Goal: Information Seeking & Learning: Learn about a topic

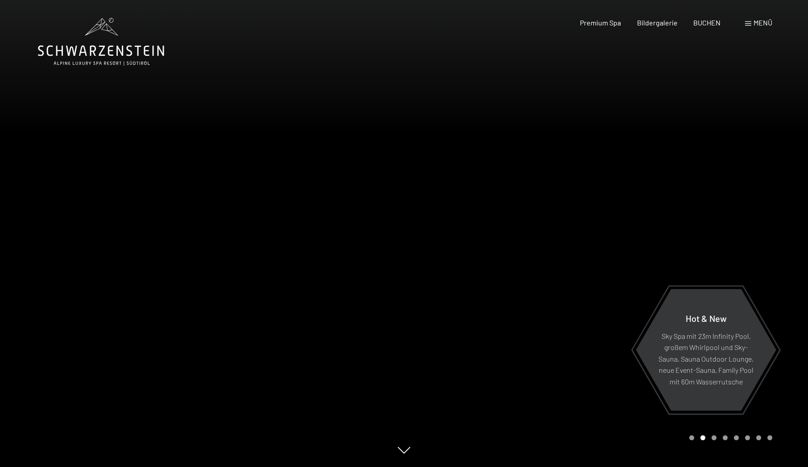
click at [185, 396] on div at bounding box center [202, 233] width 404 height 467
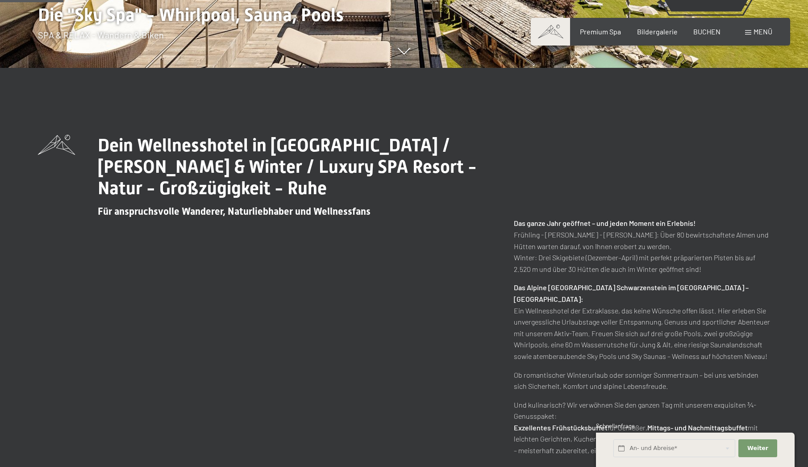
scroll to position [402, 0]
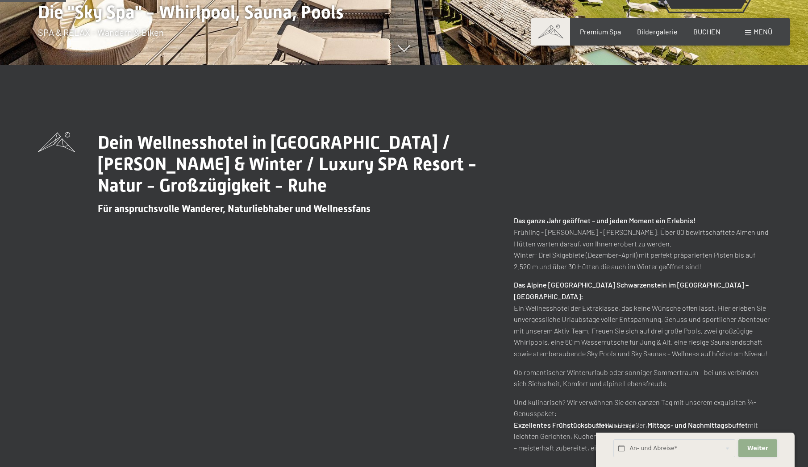
click at [770, 449] on button "Weiter Adressfelder ausblenden" at bounding box center [757, 448] width 38 height 18
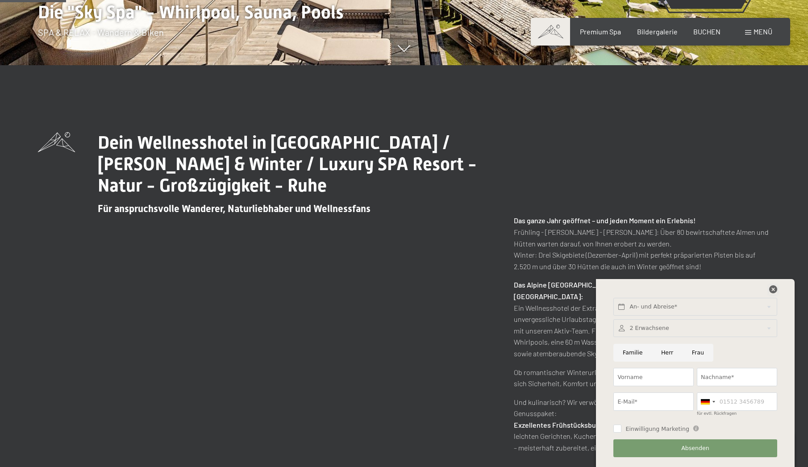
click at [776, 290] on icon at bounding box center [773, 289] width 8 height 8
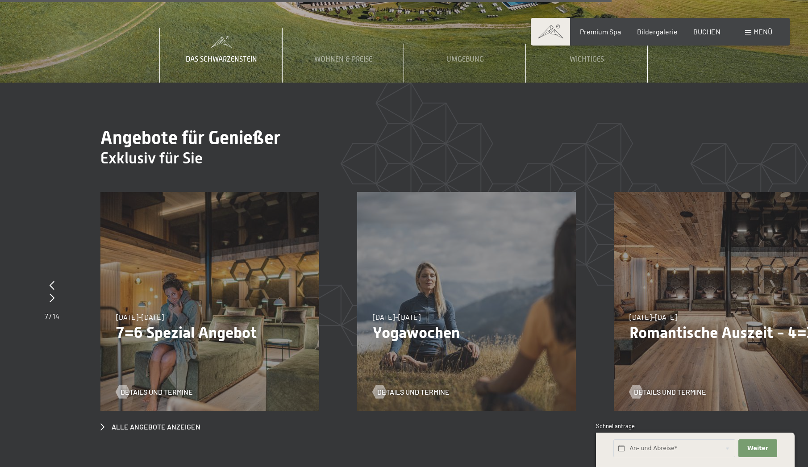
scroll to position [3172, 0]
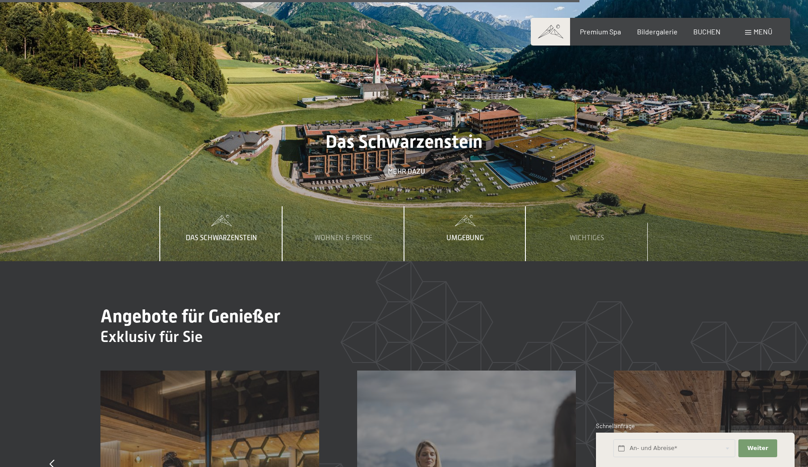
click at [443, 206] on div "Umgebung" at bounding box center [465, 233] width 51 height 54
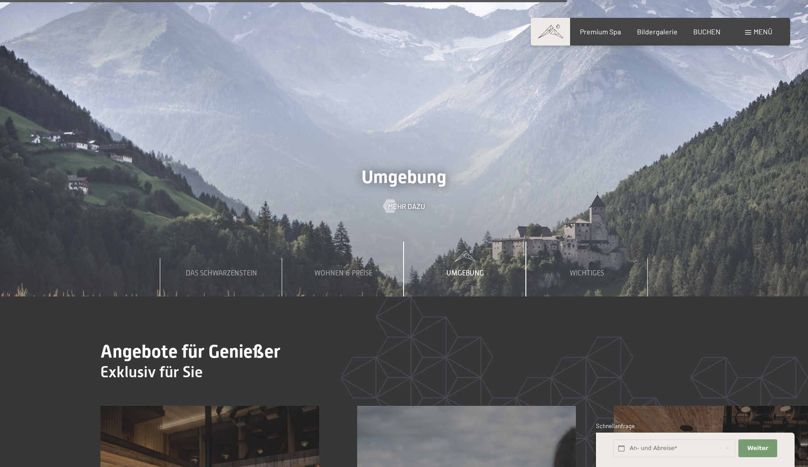
scroll to position [3083, 0]
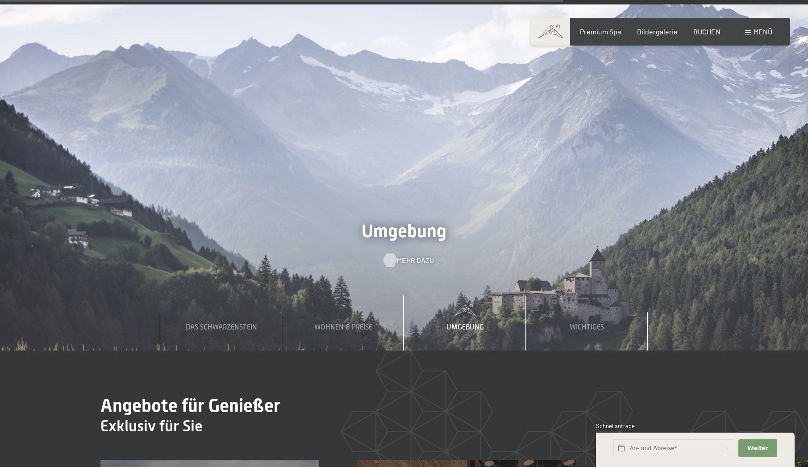
click at [401, 255] on span "Mehr dazu" at bounding box center [415, 260] width 37 height 10
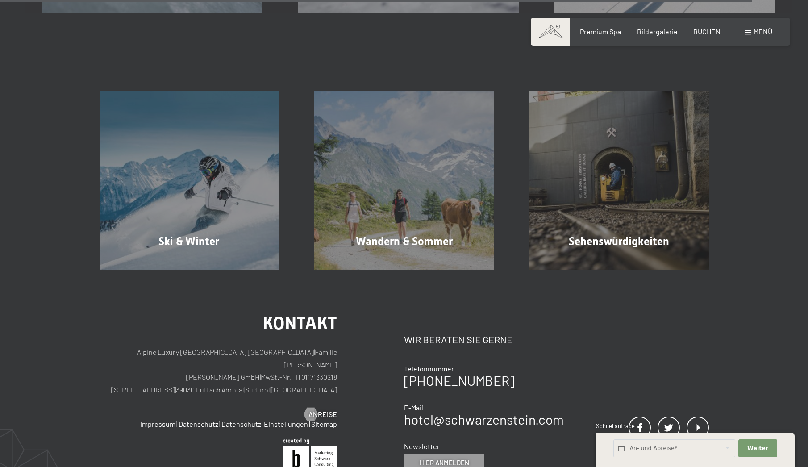
scroll to position [2812, 0]
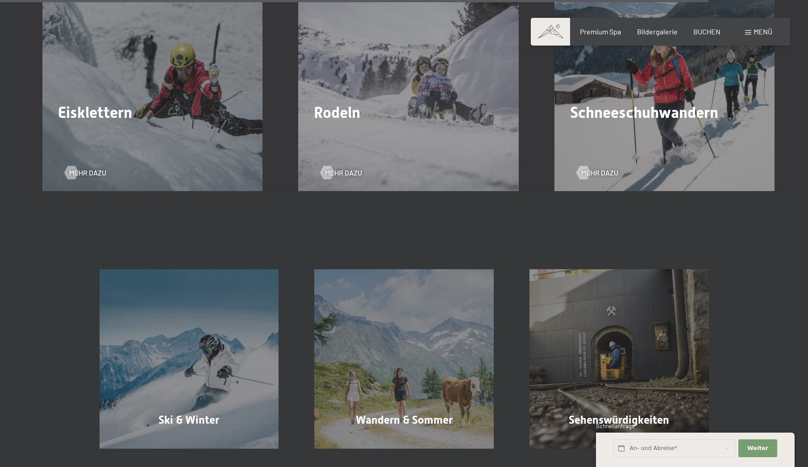
click at [353, 120] on span "Rodeln" at bounding box center [337, 113] width 46 height 18
click at [340, 174] on span "Mehr dazu" at bounding box center [352, 173] width 37 height 10
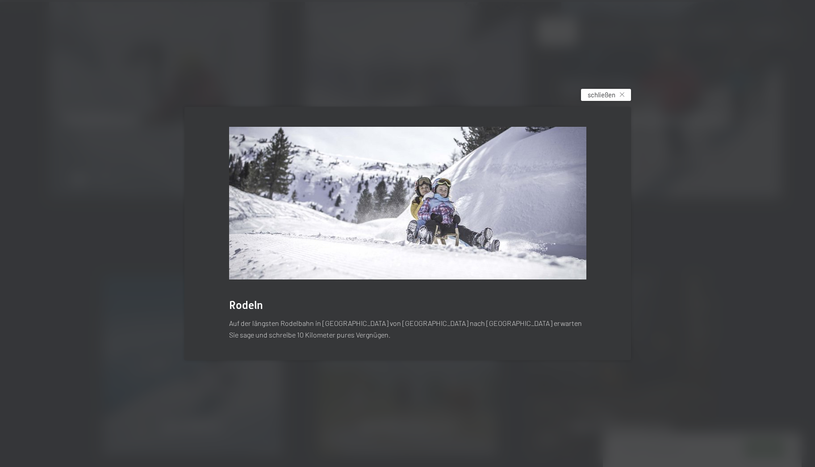
click at [609, 98] on span "schließen" at bounding box center [601, 94] width 28 height 9
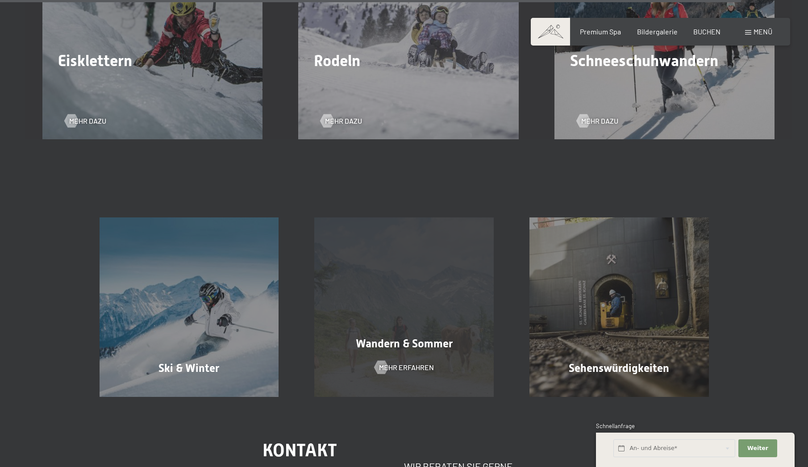
scroll to position [2946, 0]
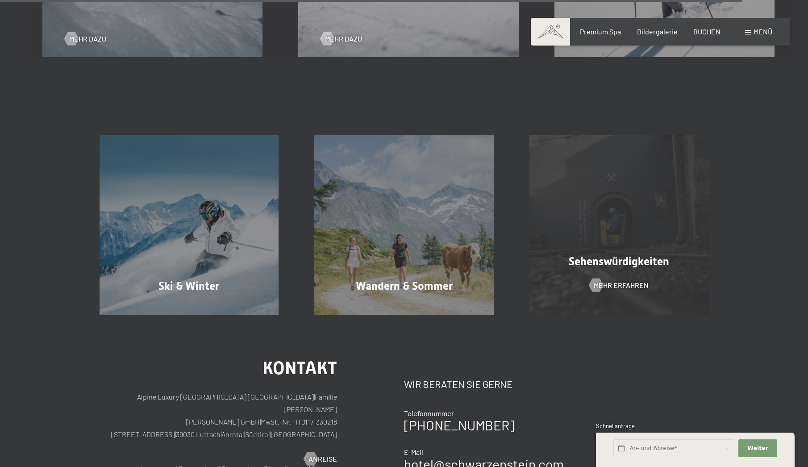
click at [617, 220] on div "Sehenswürdigkeiten Mehr erfahren" at bounding box center [619, 224] width 215 height 179
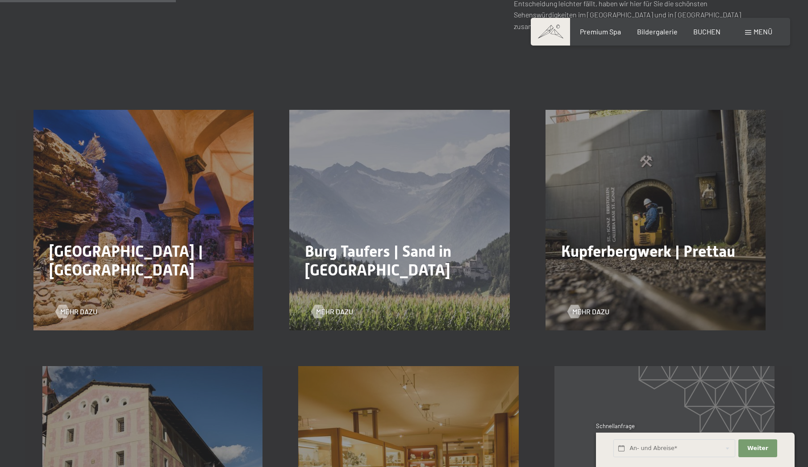
scroll to position [536, 0]
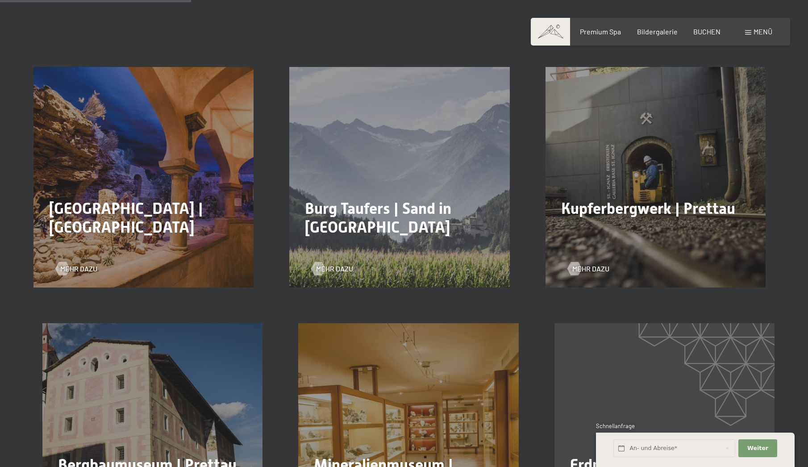
click at [616, 171] on div "Kupferbergwerk | Prettau Mehr dazu" at bounding box center [656, 177] width 256 height 220
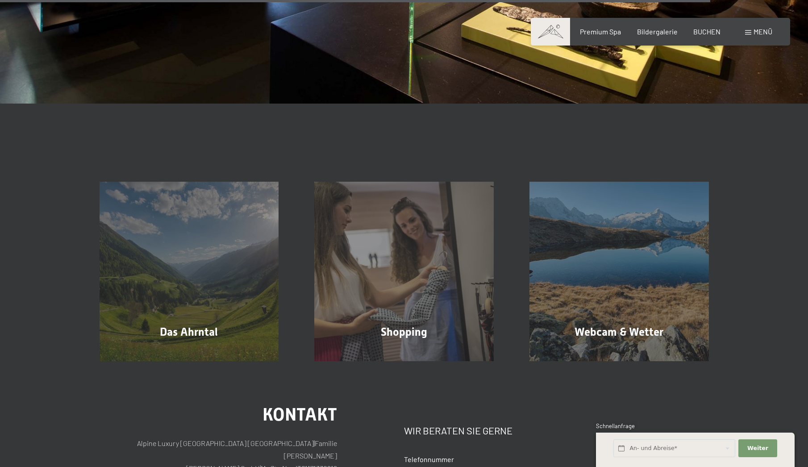
scroll to position [2143, 0]
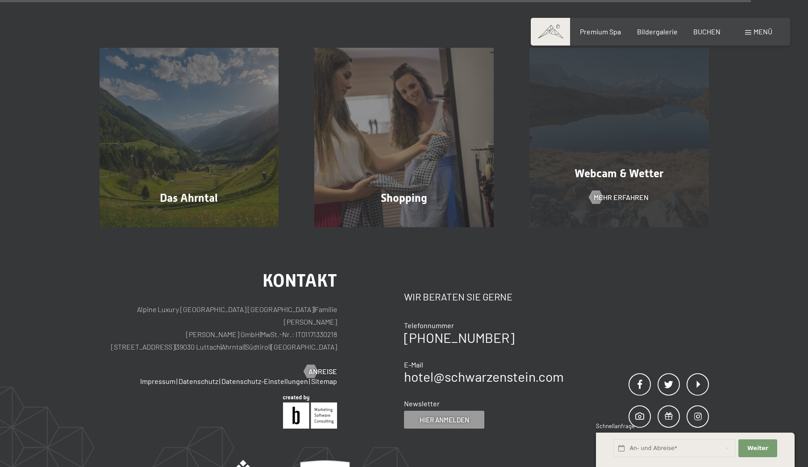
click at [597, 167] on span "Webcam & Wetter" at bounding box center [618, 173] width 89 height 13
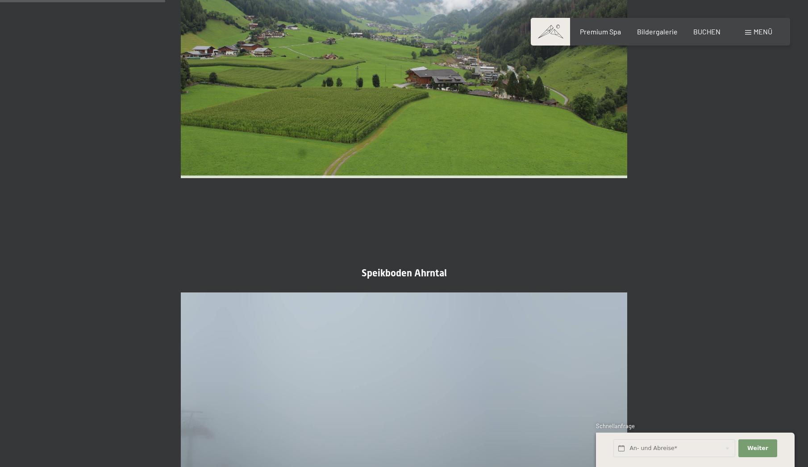
scroll to position [446, 0]
